Goal: Information Seeking & Learning: Learn about a topic

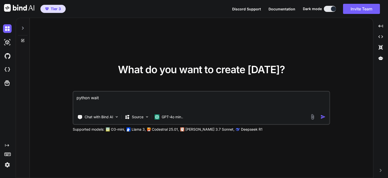
type textarea "x"
drag, startPoint x: 114, startPoint y: 98, endPoint x: 37, endPoint y: 92, distance: 76.5
click at [37, 92] on div "What do you want to create [DATE]? python wait Chat with Bind AI Source GPT-4o …" at bounding box center [201, 98] width 343 height 160
type textarea "d"
type textarea "x"
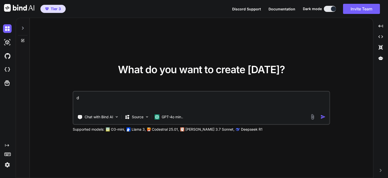
type textarea "de"
type textarea "x"
type textarea "des"
type textarea "x"
type textarea "desc"
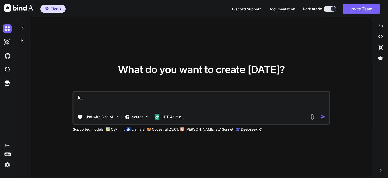
type textarea "x"
type textarea "descr"
type textarea "x"
type textarea "descri"
type textarea "x"
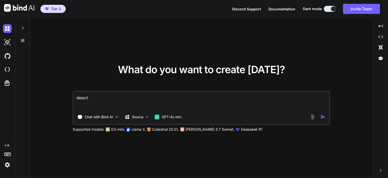
type textarea "describ"
type textarea "x"
type textarea "describe"
type textarea "x"
type textarea "describe"
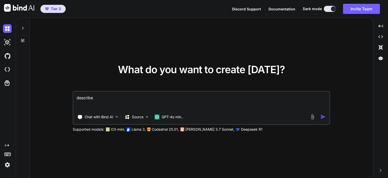
type textarea "x"
type textarea "describe a"
type textarea "x"
type textarea "describe an"
type textarea "x"
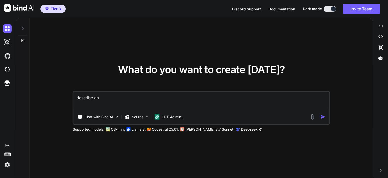
type textarea "describe an"
type textarea "x"
type textarea "describe an a"
type textarea "x"
type textarea "describe an at"
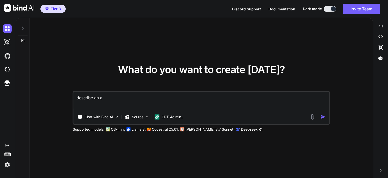
type textarea "x"
type textarea "describe an at"
type textarea "x"
type textarea "describe an at w"
type textarea "x"
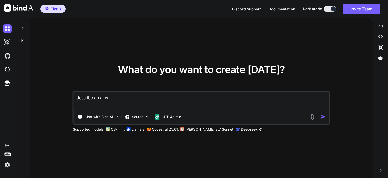
type textarea "describe an at wi"
type textarea "x"
type textarea "describe an at wil"
type textarea "x"
type textarea "describe an at will"
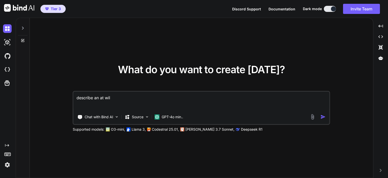
type textarea "x"
type textarea "describe an at will"
type textarea "x"
type textarea "describe an at will e"
type textarea "x"
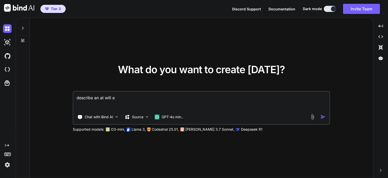
type textarea "describe an at will em"
type textarea "x"
type textarea "describe an at will emp"
type textarea "x"
type textarea "describe an at will empl"
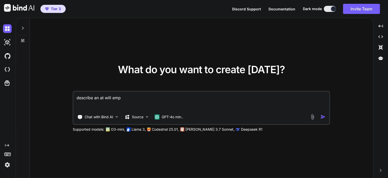
type textarea "x"
type textarea "describe an at will emplo"
type textarea "x"
type textarea "describe an at will employ"
type textarea "x"
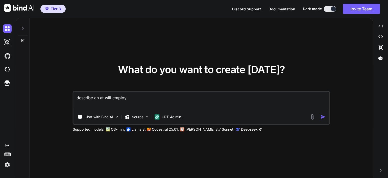
type textarea "describe an at will employm"
type textarea "x"
type textarea "describe an at will employme"
type textarea "x"
type textarea "describe an at will employmen"
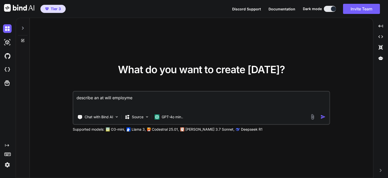
type textarea "x"
type textarea "describe an at will employment"
type textarea "x"
type textarea "describe an at will employment"
type textarea "x"
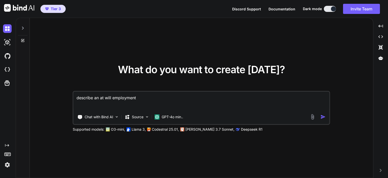
type textarea "describe an at will employment a"
type textarea "x"
type textarea "describe an at will employment ar"
type textarea "x"
type textarea "describe an at will employment arr"
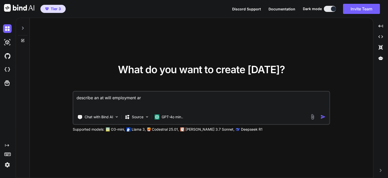
type textarea "x"
type textarea "describe an at will employment arra"
type textarea "x"
type textarea "describe an at will employment arran"
type textarea "x"
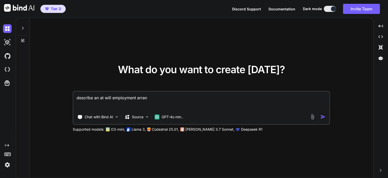
type textarea "describe an at will employment arrang"
type textarea "x"
type textarea "describe an at will employment arrange"
type textarea "x"
type textarea "describe an at will employment arrangem"
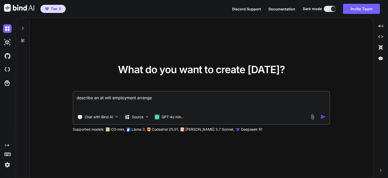
type textarea "x"
type textarea "describe an at will employment arrangeme"
type textarea "x"
type textarea "describe an at will employment arrangemen"
type textarea "x"
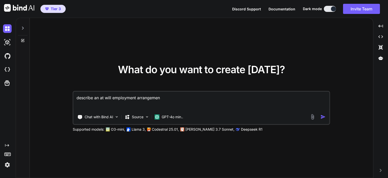
type textarea "describe an at will employment arrangement"
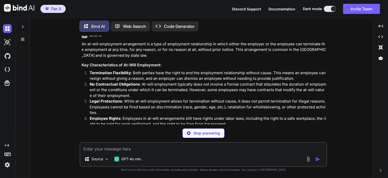
scroll to position [44, 0]
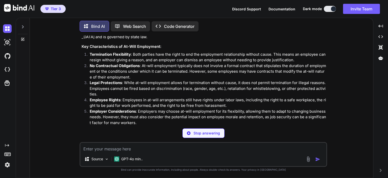
type textarea "x"
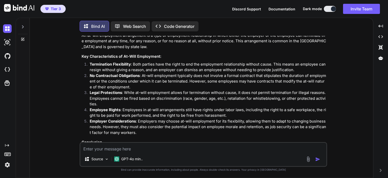
scroll to position [9, 0]
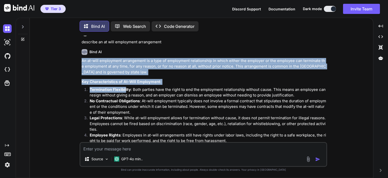
drag, startPoint x: 82, startPoint y: 60, endPoint x: 126, endPoint y: 85, distance: 50.8
click at [126, 85] on div "An at-will employment arrangement is a type of employment relationship in which…" at bounding box center [204, 121] width 245 height 126
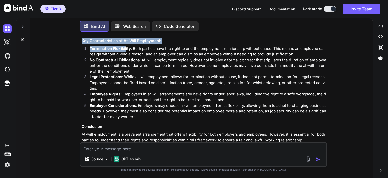
scroll to position [59, 0]
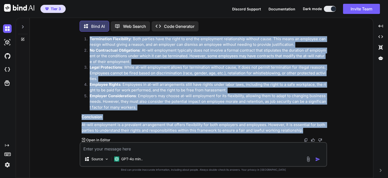
click at [307, 129] on p "At-will employment is a prevalent arrangement that offers flexibility for both …" at bounding box center [204, 127] width 245 height 11
copy div "An at-will employment arrangement is a type of employment relationship in which…"
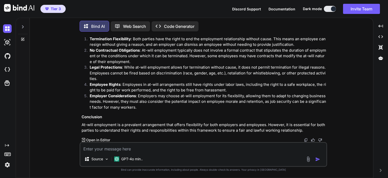
click at [151, 147] on textarea at bounding box center [203, 146] width 246 height 9
type textarea "describe 1099 employment in NY state"
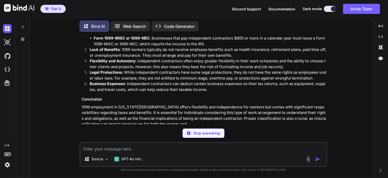
scroll to position [253, 0]
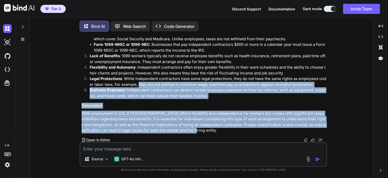
drag, startPoint x: 179, startPoint y: 128, endPoint x: 139, endPoint y: 83, distance: 60.3
click at [139, 83] on div "In [US_STATE][GEOGRAPHIC_DATA], 1099 employment refers to a work arrangement wh…" at bounding box center [204, 56] width 245 height 154
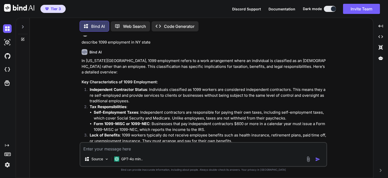
scroll to position [177, 0]
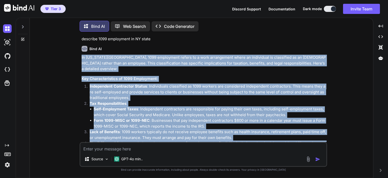
click at [81, 58] on div "You describe an at will employment arrangement Bind AI An at-will employment ar…" at bounding box center [204, 89] width 247 height 106
copy div "Lo Ips Dolo Sitam, 7909 consectetu adipis el s doei temporincid utlab et dolore…"
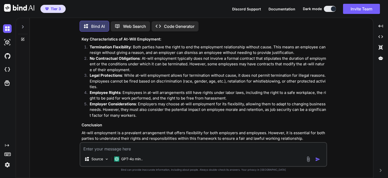
scroll to position [0, 0]
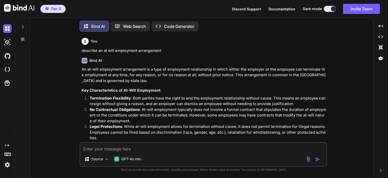
click at [148, 145] on textarea at bounding box center [203, 146] width 246 height 9
type textarea "describe employment with flat pay per assignment"
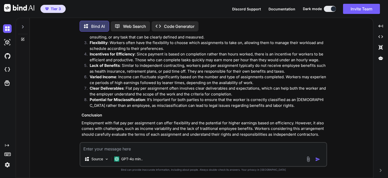
scroll to position [442, 0]
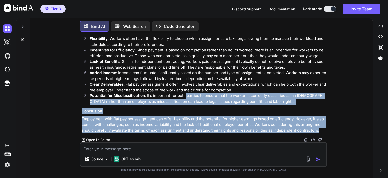
drag, startPoint x: 315, startPoint y: 129, endPoint x: 185, endPoint y: 95, distance: 133.9
click at [185, 95] on div "Employment with flat pay per assignment is a compensation structure where worke…" at bounding box center [204, 58] width 245 height 149
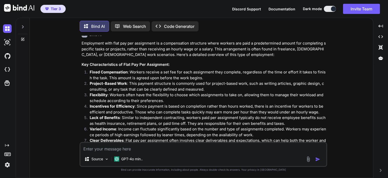
scroll to position [366, 0]
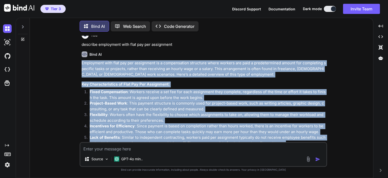
click at [82, 65] on p "Employment with flat pay per assignment is a compensation structure where worke…" at bounding box center [204, 68] width 245 height 17
copy div "Loremipsum dolo sita con adi elitseddoe te i utlaboreetdo magnaaliq enima minim…"
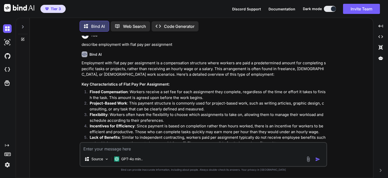
click at [136, 148] on textarea at bounding box center [203, 146] width 246 height 9
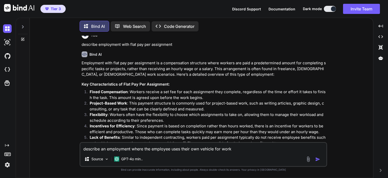
click at [131, 149] on textarea "describe an employment where the employee uses their own vehicle for work" at bounding box center [203, 146] width 246 height 9
type textarea "describe employment implications where the employee uses their own vehicle for …"
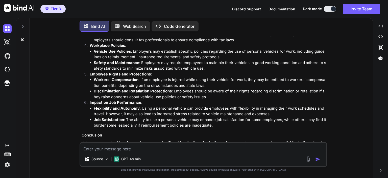
scroll to position [721, 0]
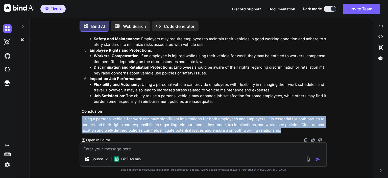
drag, startPoint x: 281, startPoint y: 129, endPoint x: 199, endPoint y: 105, distance: 85.5
click at [202, 106] on div "When an employee uses their own vehicle for work purposes, several employment i…" at bounding box center [204, 13] width 245 height 239
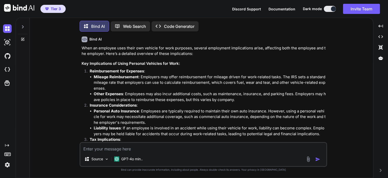
scroll to position [544, 0]
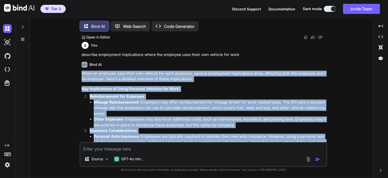
click at [82, 74] on p "When an employee uses their own vehicle for work purposes, several employment i…" at bounding box center [204, 75] width 245 height 11
copy div "Lore ip dolorsit amet conse adi elitsed doe temp incididu, utlabor etdolorema a…"
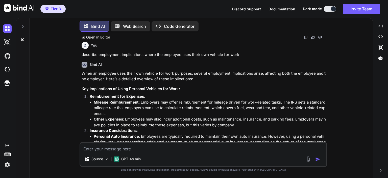
click at [136, 148] on textarea at bounding box center [203, 146] width 246 height 9
type textarea "describe how employee motivation affects job performance"
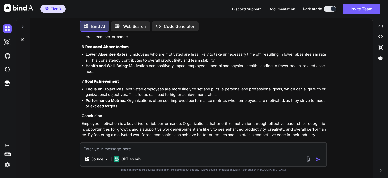
scroll to position [1042, 0]
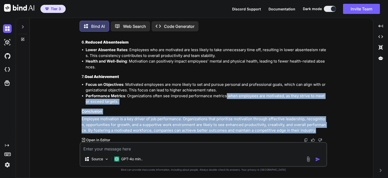
drag, startPoint x: 315, startPoint y: 129, endPoint x: 226, endPoint y: 93, distance: 96.9
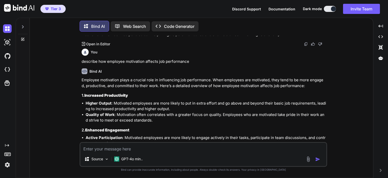
scroll to position [815, 0]
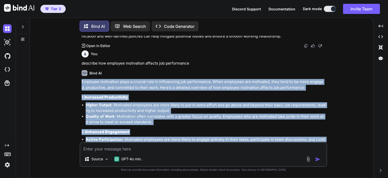
click at [82, 82] on p "Employee motivation plays a crucial role in influencing job performance. When e…" at bounding box center [204, 84] width 245 height 11
copy div "Loremips dolorsitam conse a elitsed doei te incididuntu lab etdoloremag. Aliq e…"
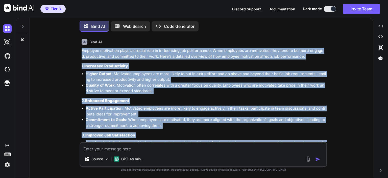
scroll to position [890, 0]
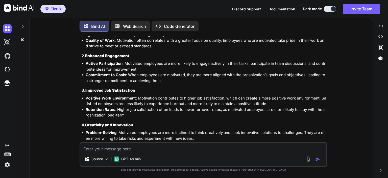
click at [137, 147] on textarea at bounding box center [203, 146] width 246 height 9
type textarea "d"
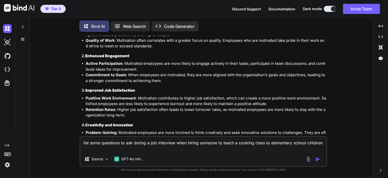
type textarea "list some questions to ask during a job interview when hiring someone to teach …"
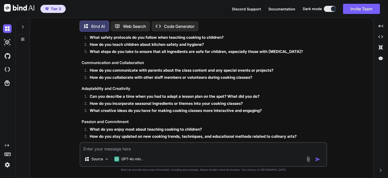
scroll to position [1319, 0]
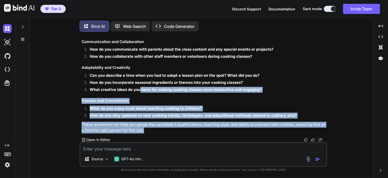
drag, startPoint x: 148, startPoint y: 130, endPoint x: 140, endPoint y: 93, distance: 38.3
click at [140, 93] on div "When hiring someone to teach a cooking class to elementary school children, it'…" at bounding box center [204, 14] width 245 height 237
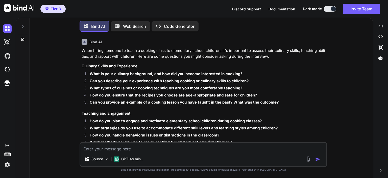
scroll to position [1142, 0]
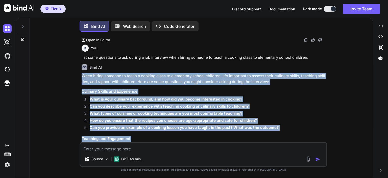
click at [81, 77] on div "You describe an at will employment arrangement Bind AI An at-will employment ar…" at bounding box center [204, 89] width 247 height 106
copy div "When hiring someone to teach a cooking class to elementary school children, it'…"
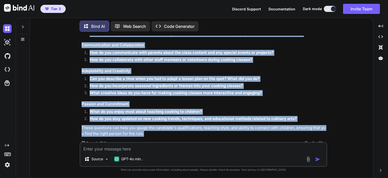
scroll to position [1319, 0]
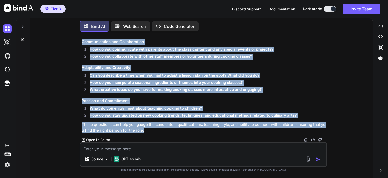
copy div "When hiring someone to teach a cooking class to elementary school children, it'…"
click at [280, 68] on h3 "Adaptability and Creativity" at bounding box center [204, 68] width 245 height 6
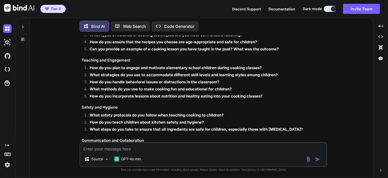
scroll to position [1268, 0]
